Goal: Task Accomplishment & Management: Use online tool/utility

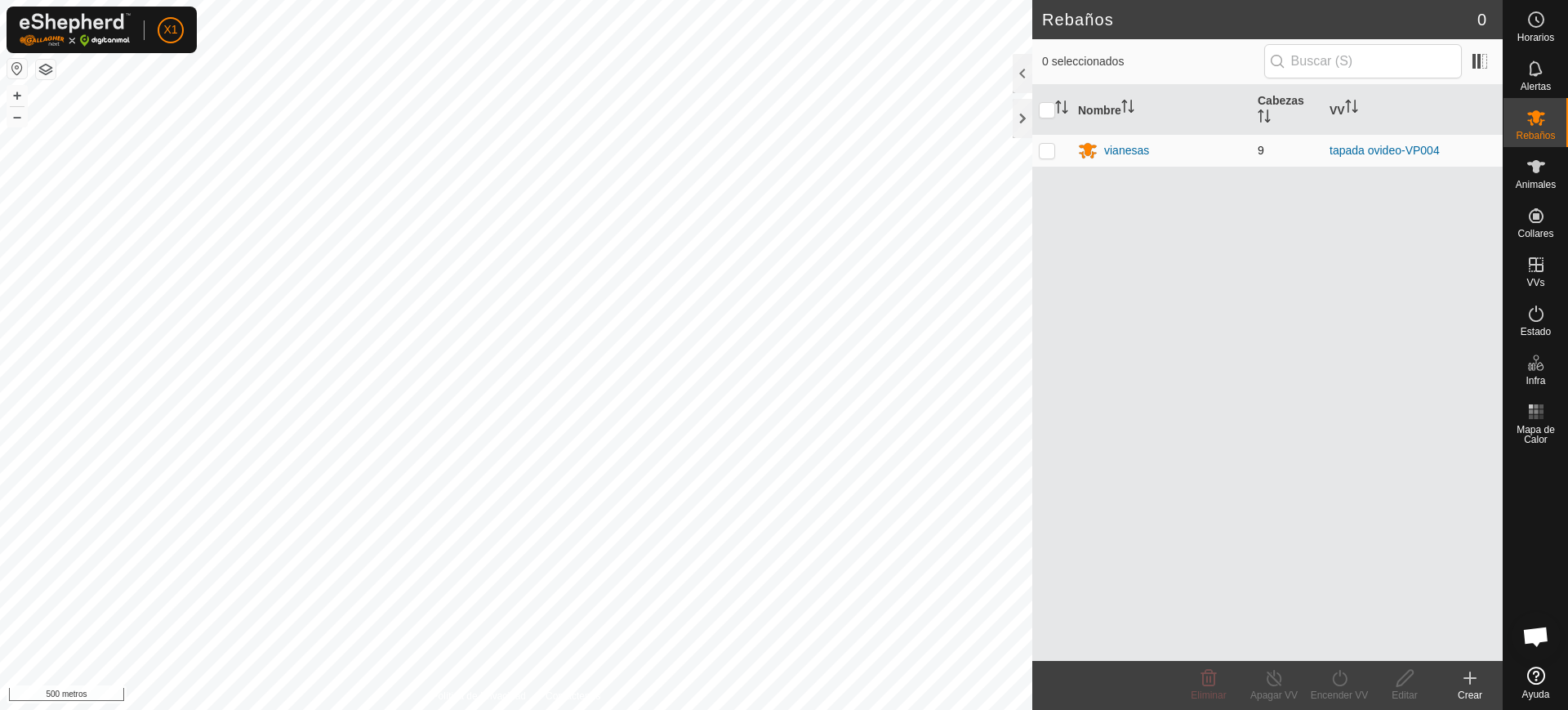
click at [1055, 151] on td at bounding box center [1051, 150] width 39 height 32
checkbox input "true"
click at [1347, 679] on icon at bounding box center [1339, 678] width 14 height 16
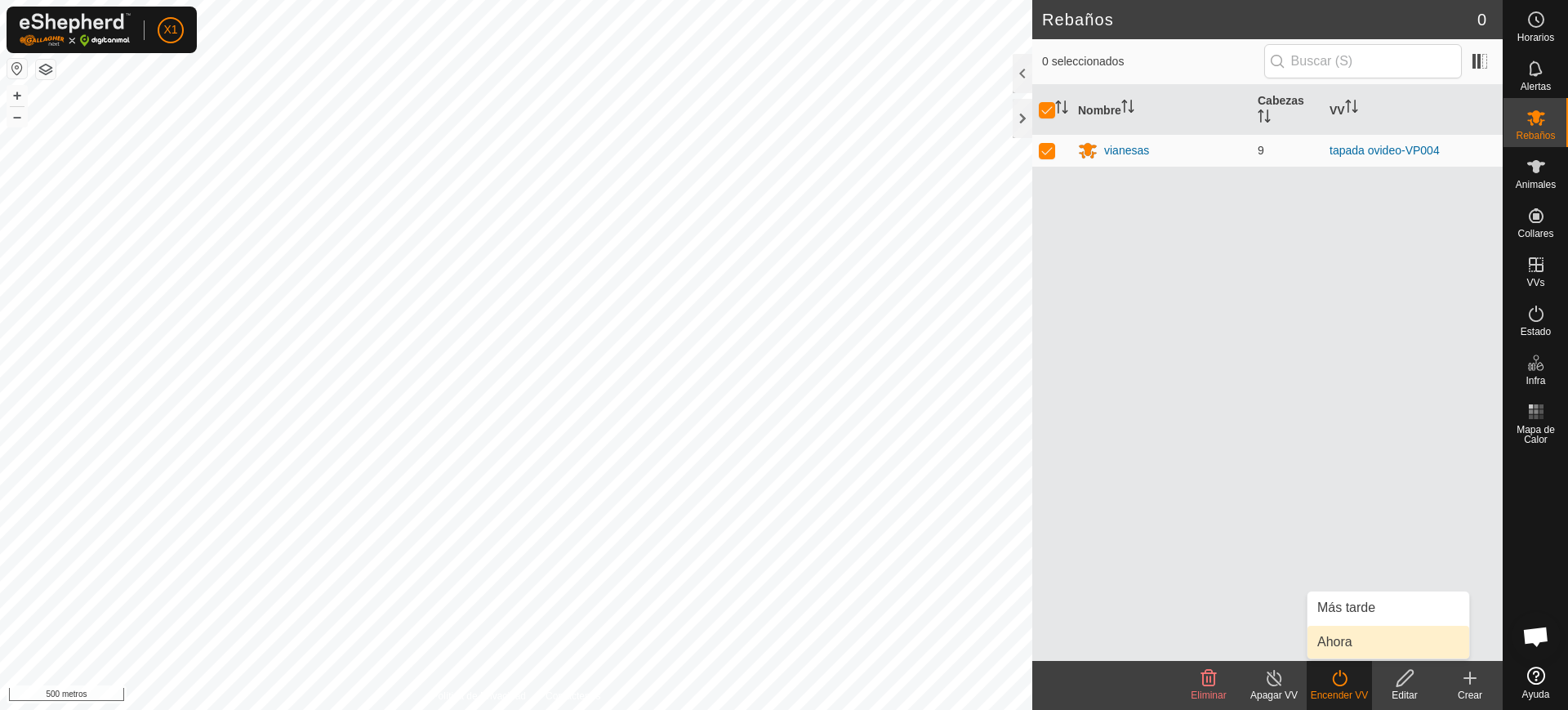
click at [1363, 647] on link "Ahora" at bounding box center [1389, 642] width 162 height 32
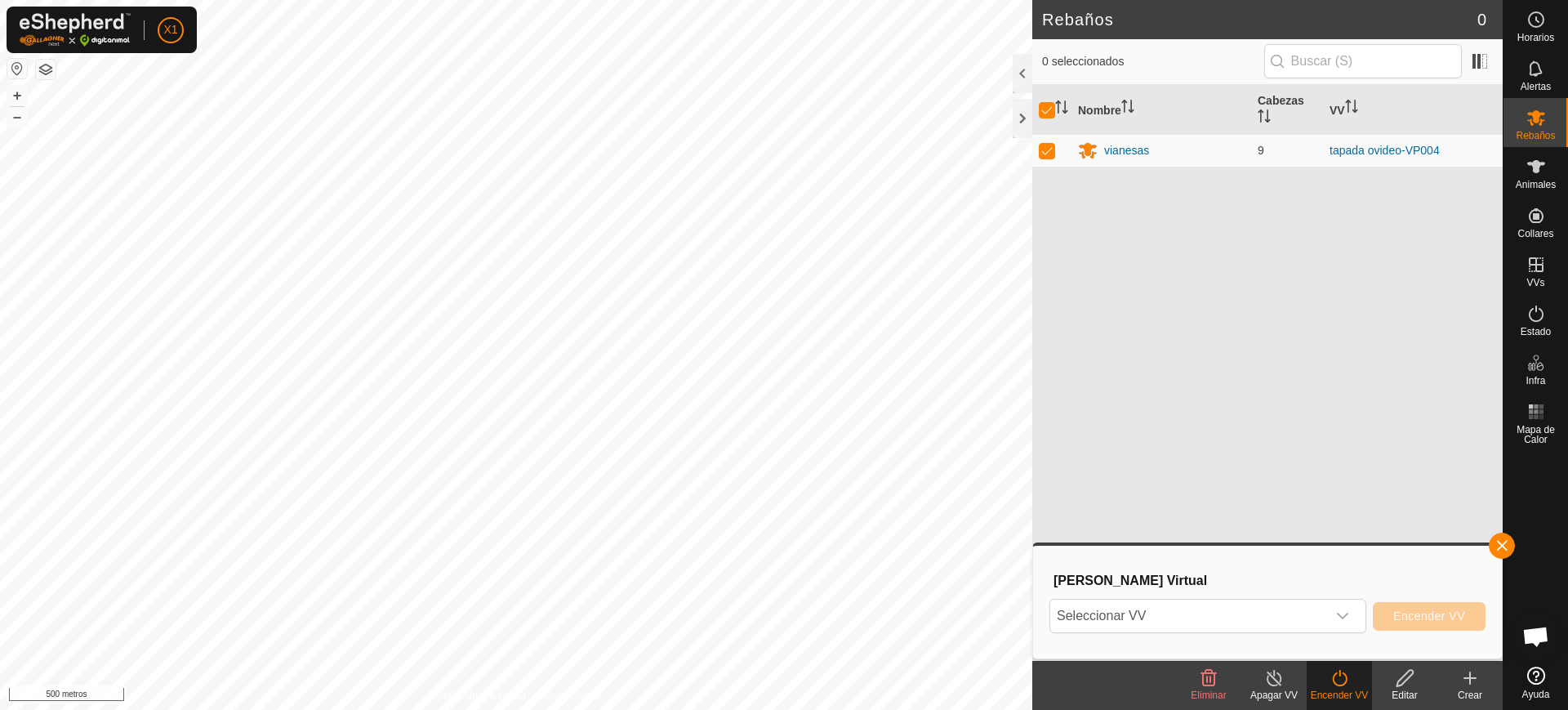
click at [9, 71] on button "button" at bounding box center [17, 69] width 20 height 20
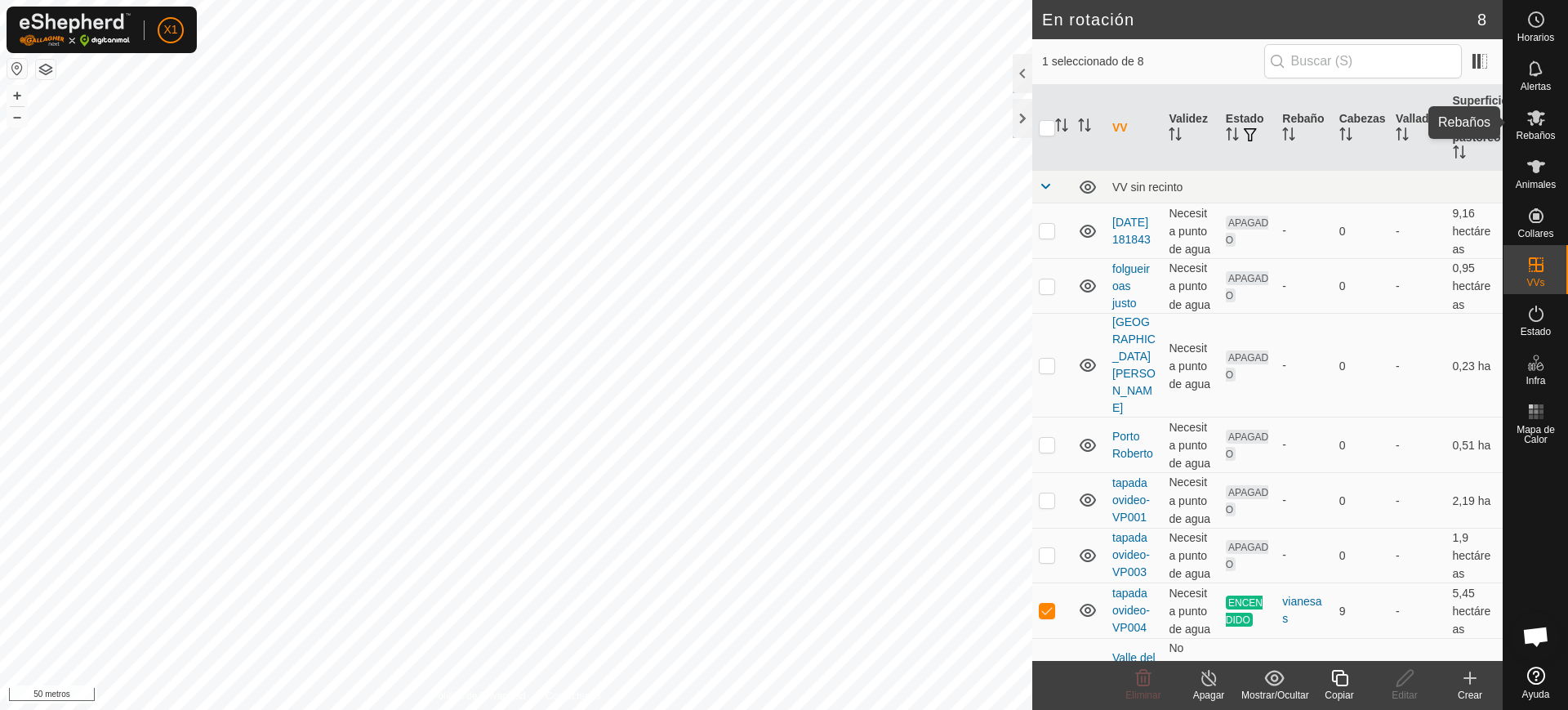
click at [1520, 134] on font "Rebaños" at bounding box center [1535, 136] width 39 height 11
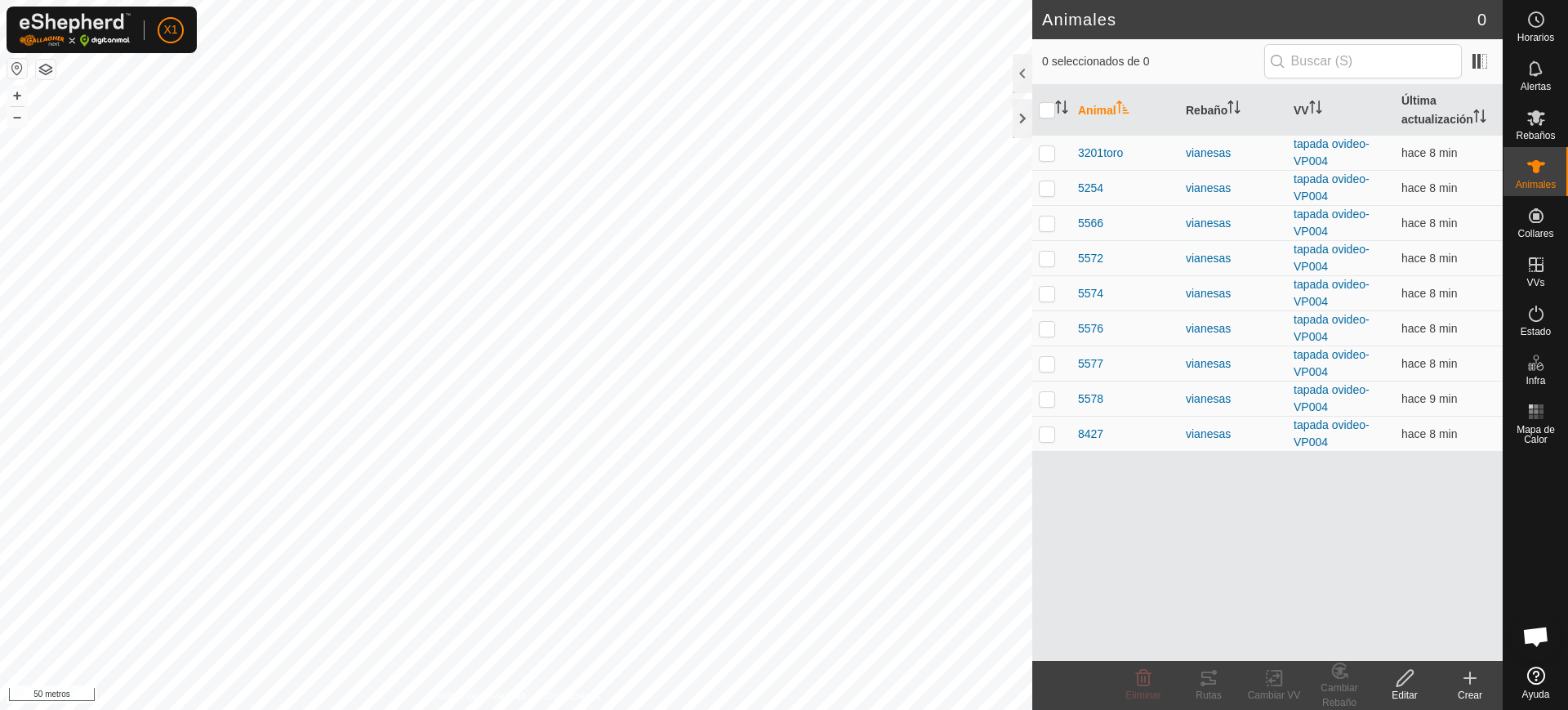
click at [507, 709] on html "X1 Horarios Alertas Rebaños Animales Collares VVs Estado Infra Mapa de Calor Ay…" at bounding box center [784, 355] width 1568 height 710
click at [553, 0] on html "X1 Horarios Alertas Rebaños Animales Collares VVs Estado Infra Mapa de Calor Ay…" at bounding box center [784, 355] width 1568 height 710
click at [15, 73] on button "button" at bounding box center [17, 69] width 20 height 20
checkbox input "true"
